Goal: Check status: Check status

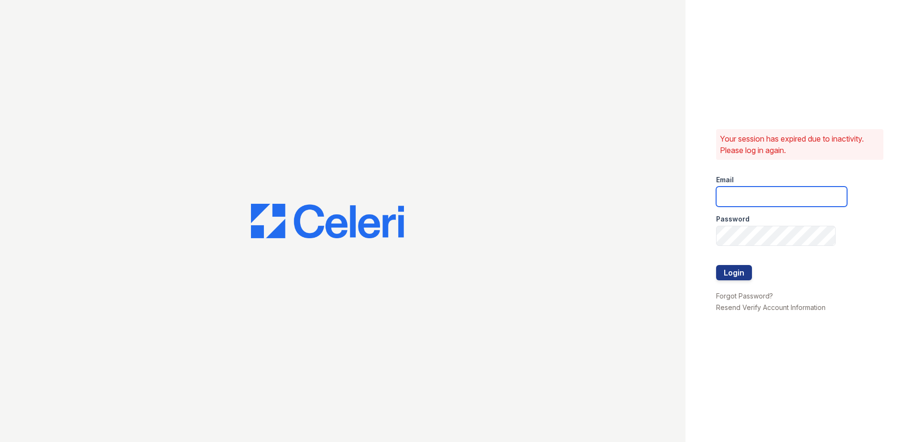
type input "[EMAIL_ADDRESS][DOMAIN_NAME]"
click at [728, 272] on button "Login" at bounding box center [734, 272] width 36 height 15
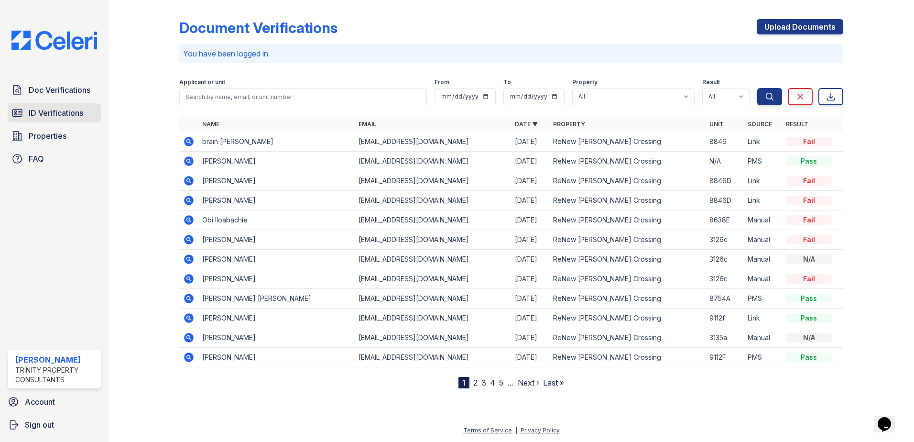
click at [60, 110] on span "ID Verifications" at bounding box center [56, 112] width 54 height 11
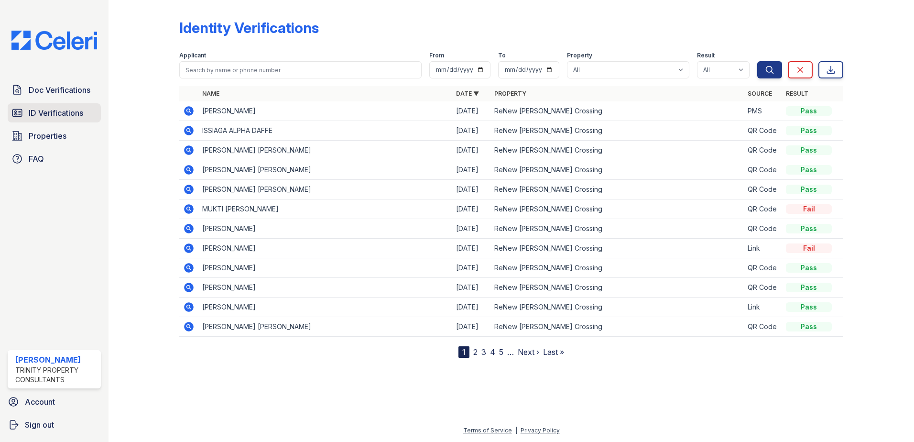
click at [68, 107] on span "ID Verifications" at bounding box center [56, 112] width 54 height 11
click at [74, 111] on span "ID Verifications" at bounding box center [56, 112] width 54 height 11
click at [190, 109] on icon at bounding box center [189, 111] width 10 height 10
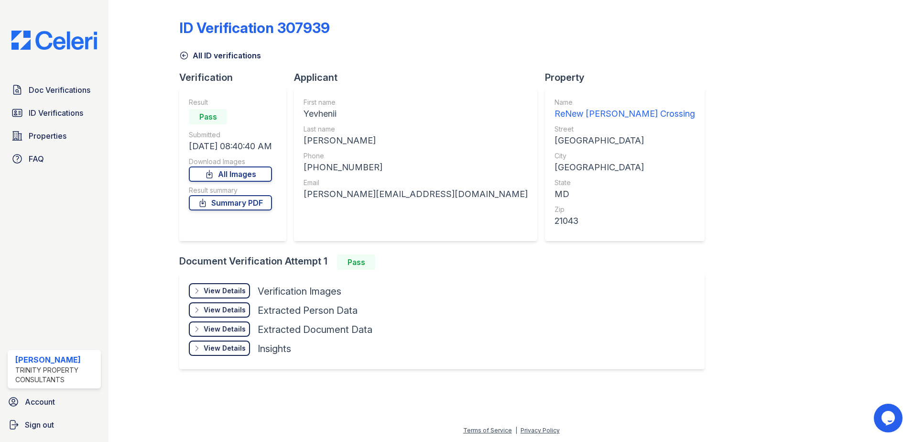
click at [240, 290] on div "View Details" at bounding box center [225, 291] width 42 height 10
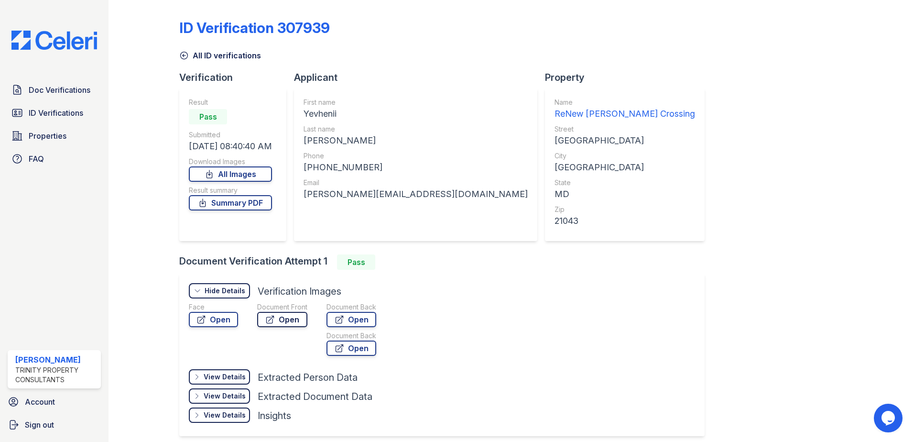
click at [295, 318] on link "Open" at bounding box center [282, 319] width 50 height 15
click at [48, 110] on span "ID Verifications" at bounding box center [56, 112] width 54 height 11
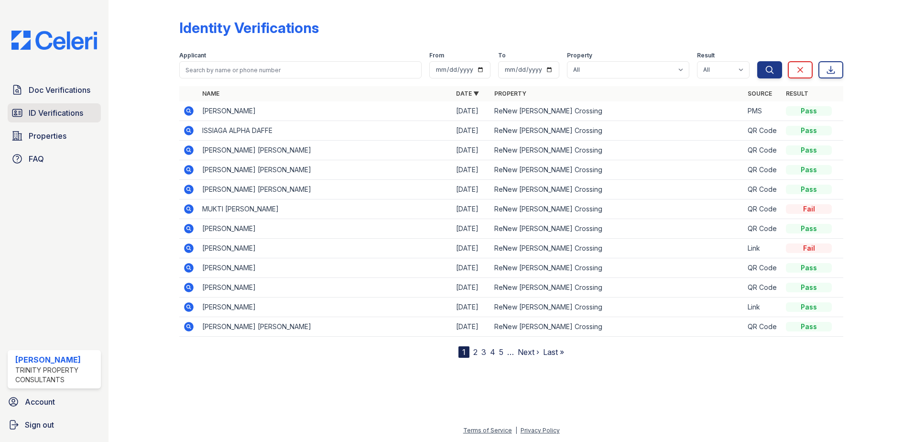
click at [63, 114] on span "ID Verifications" at bounding box center [56, 112] width 54 height 11
click at [44, 108] on span "ID Verifications" at bounding box center [56, 112] width 54 height 11
click at [53, 119] on link "ID Verifications" at bounding box center [54, 112] width 93 height 19
click at [53, 117] on span "ID Verifications" at bounding box center [56, 112] width 54 height 11
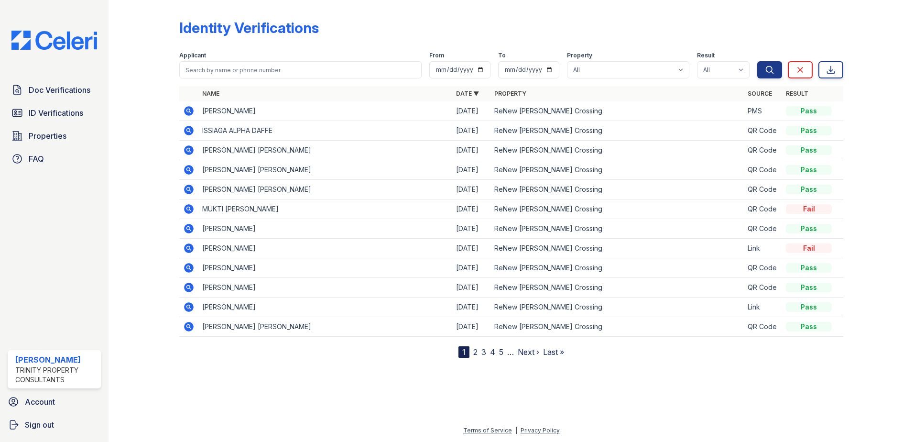
click at [53, 117] on span "ID Verifications" at bounding box center [56, 112] width 54 height 11
click at [53, 116] on span "ID Verifications" at bounding box center [56, 112] width 54 height 11
click at [53, 113] on span "ID Verifications" at bounding box center [56, 112] width 54 height 11
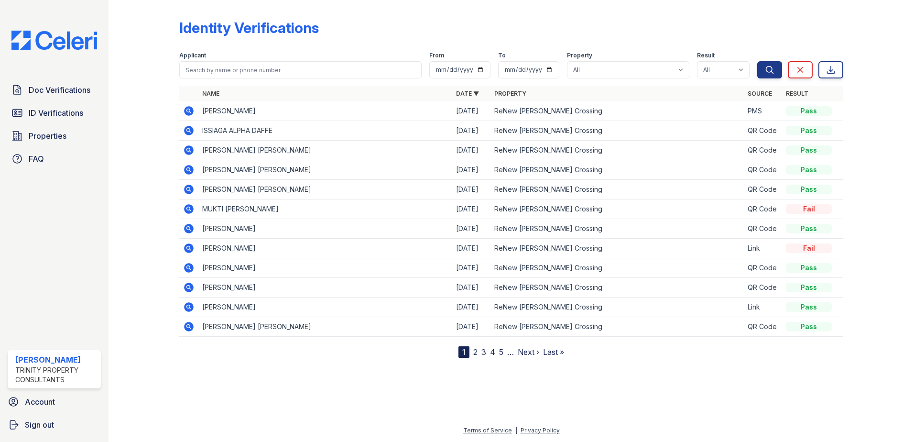
click at [53, 113] on span "ID Verifications" at bounding box center [56, 112] width 54 height 11
click at [54, 111] on span "ID Verifications" at bounding box center [56, 112] width 54 height 11
click at [55, 116] on span "ID Verifications" at bounding box center [56, 112] width 54 height 11
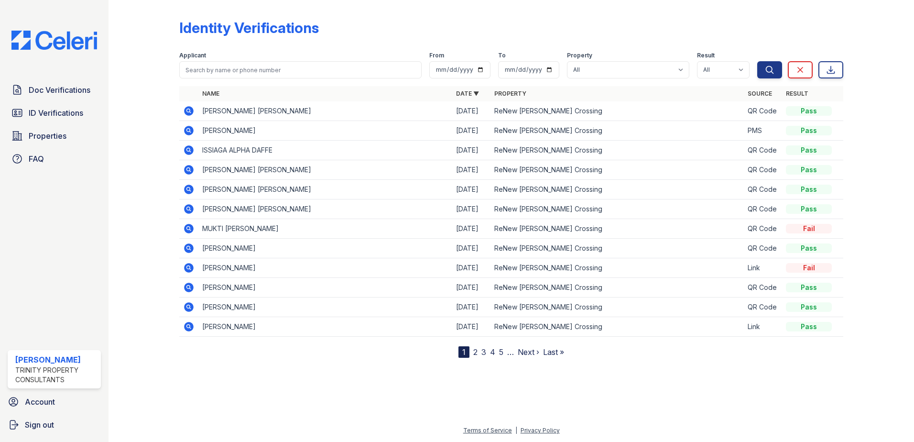
click at [191, 109] on icon at bounding box center [189, 111] width 10 height 10
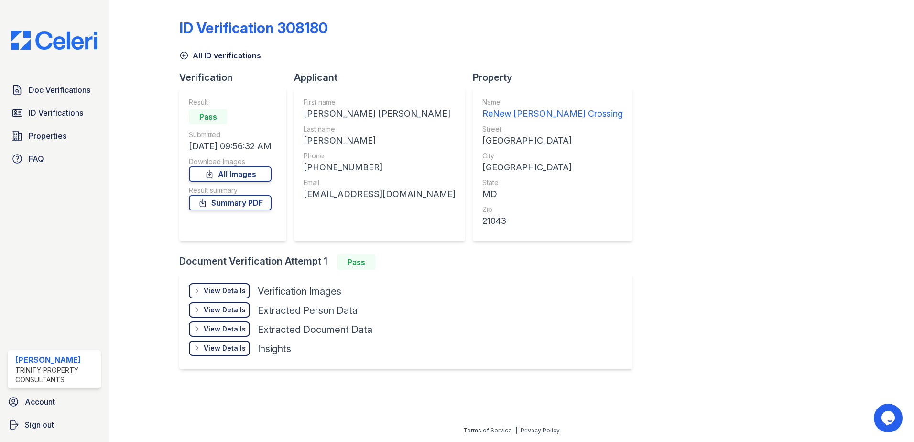
click at [235, 291] on div "View Details" at bounding box center [225, 291] width 42 height 10
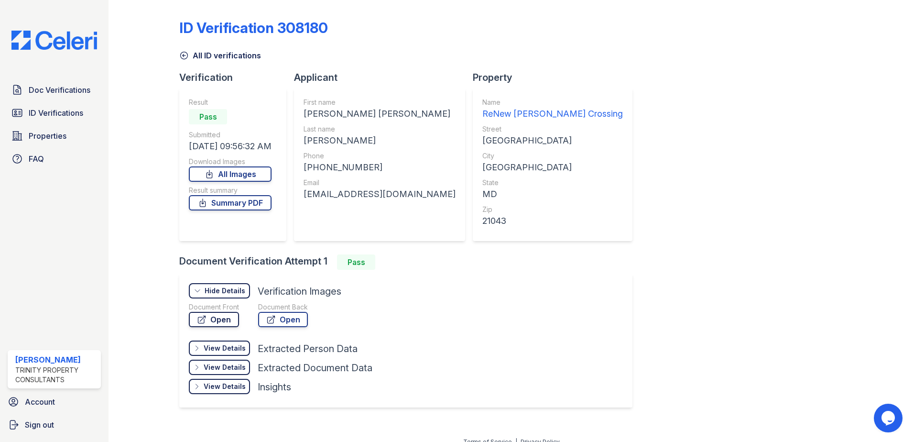
click at [222, 321] on link "Open" at bounding box center [214, 319] width 50 height 15
click at [72, 112] on span "ID Verifications" at bounding box center [56, 112] width 54 height 11
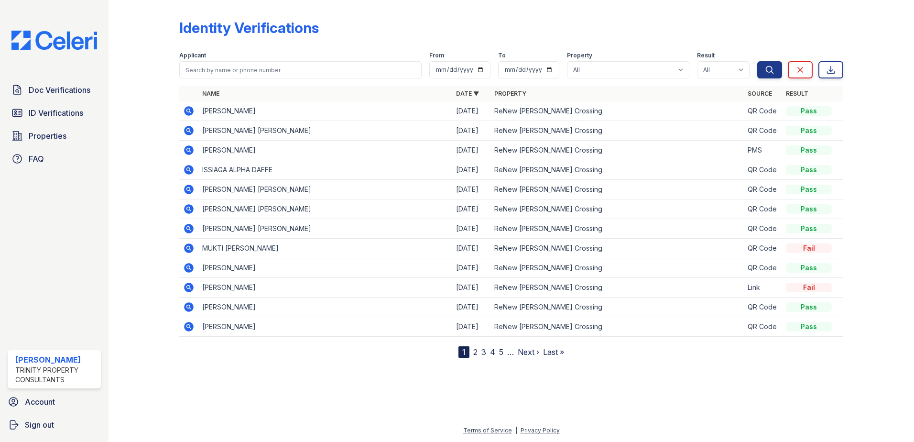
click at [189, 110] on icon at bounding box center [188, 110] width 2 height 2
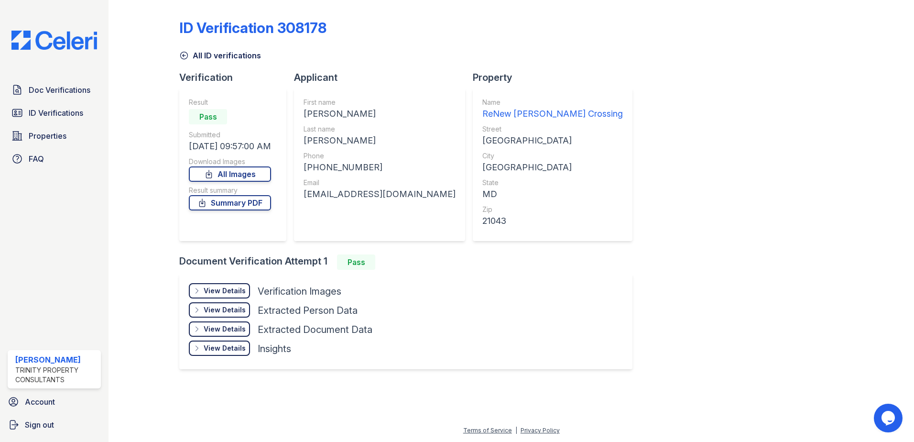
click at [243, 287] on div "View Details" at bounding box center [225, 291] width 42 height 10
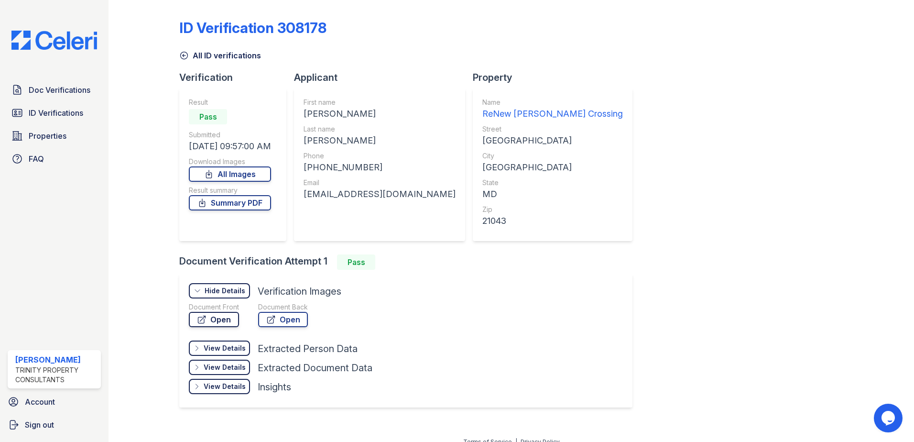
click at [227, 317] on link "Open" at bounding box center [214, 319] width 50 height 15
